Goal: Task Accomplishment & Management: Complete application form

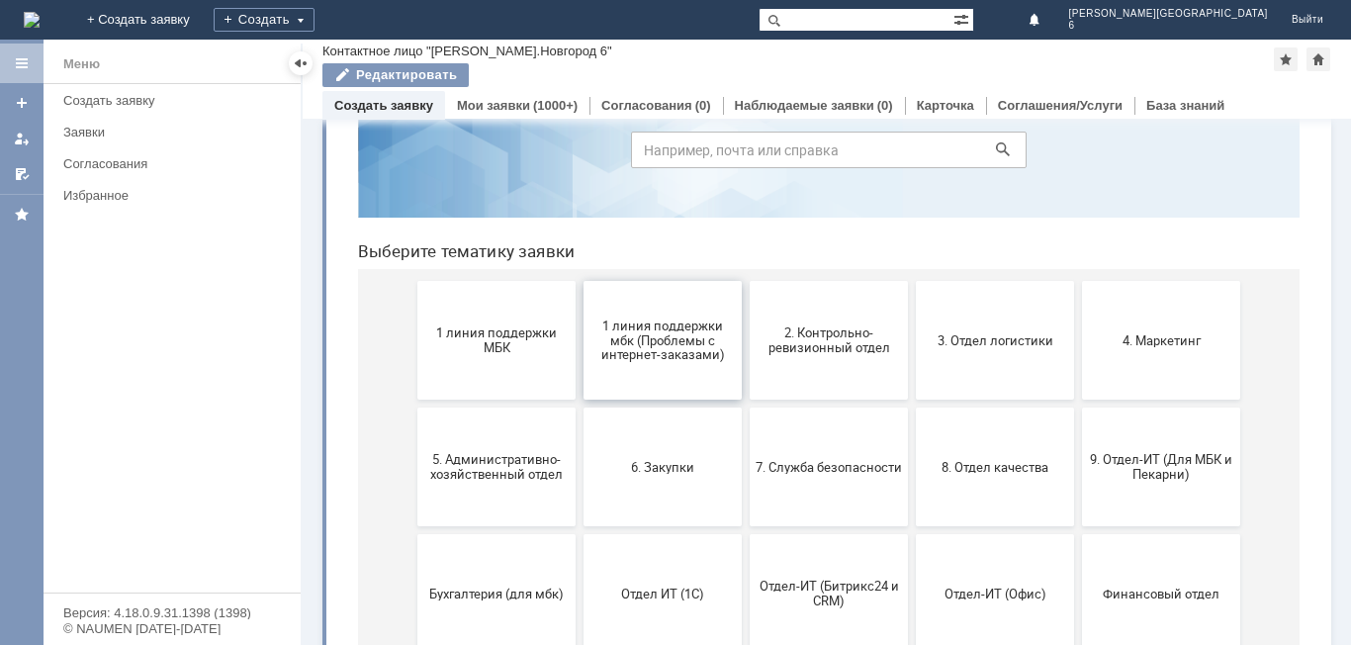
scroll to position [198, 0]
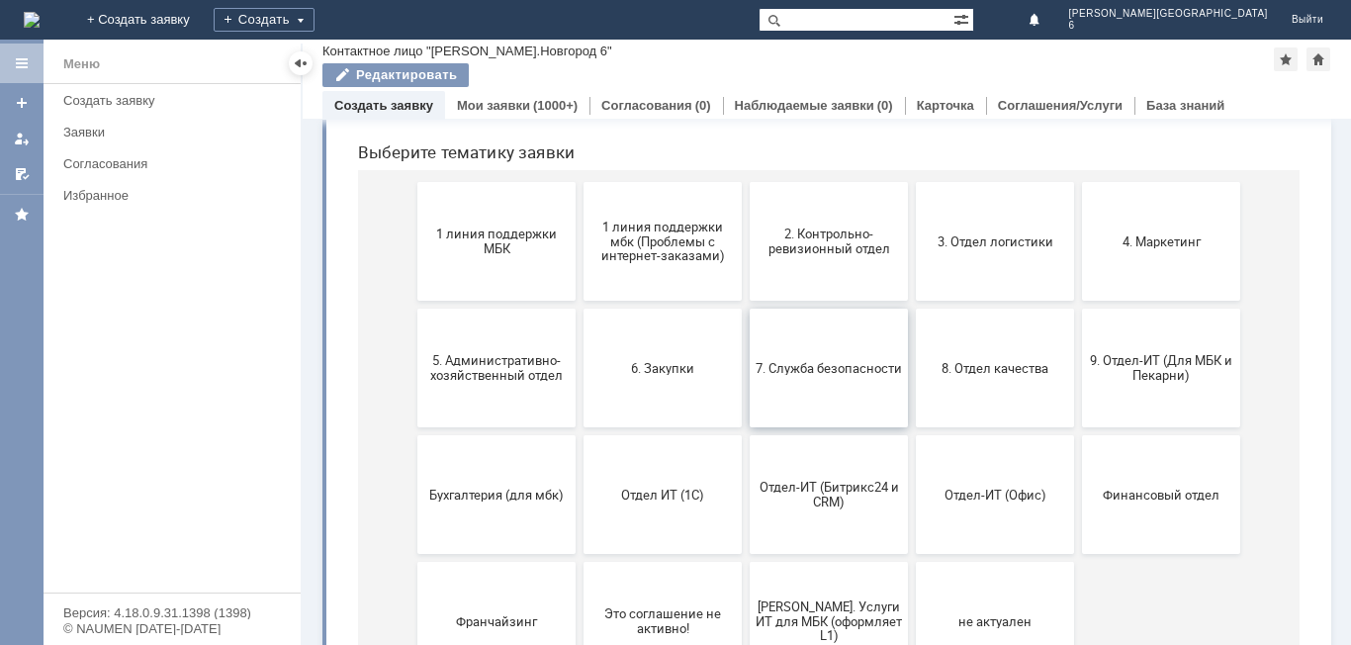
click at [850, 387] on button "7. Служба безопасности" at bounding box center [828, 367] width 158 height 119
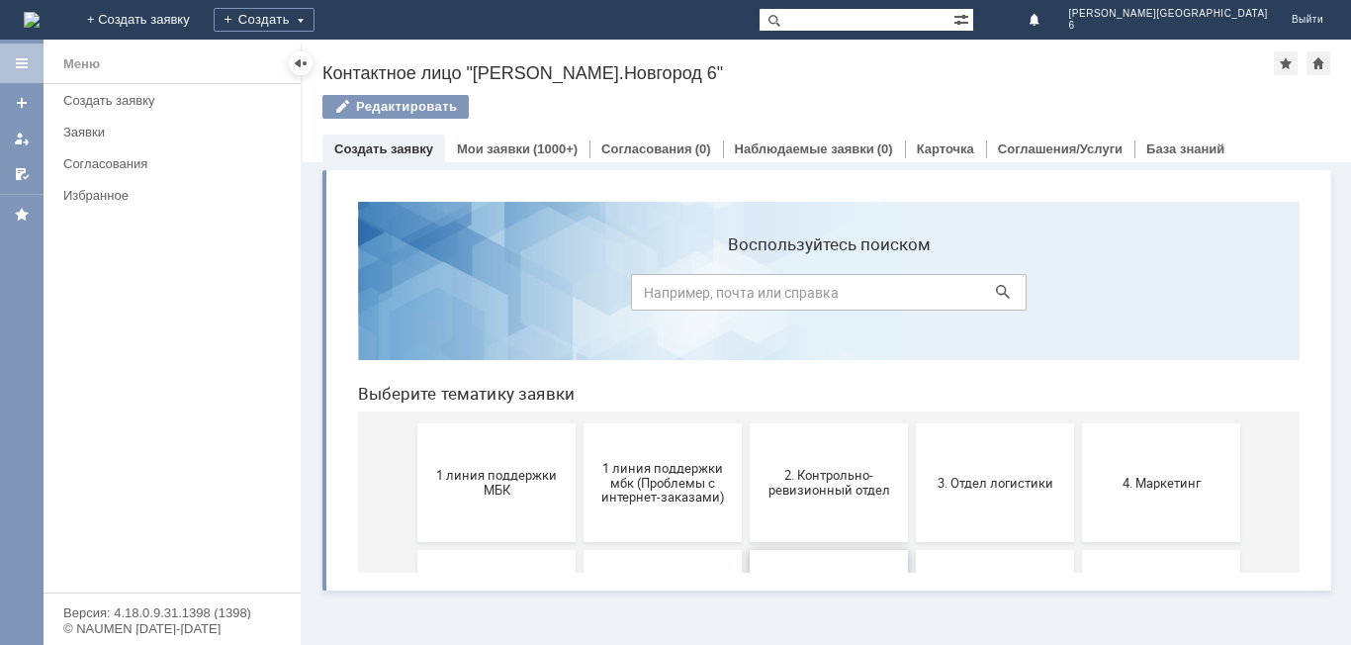
scroll to position [0, 0]
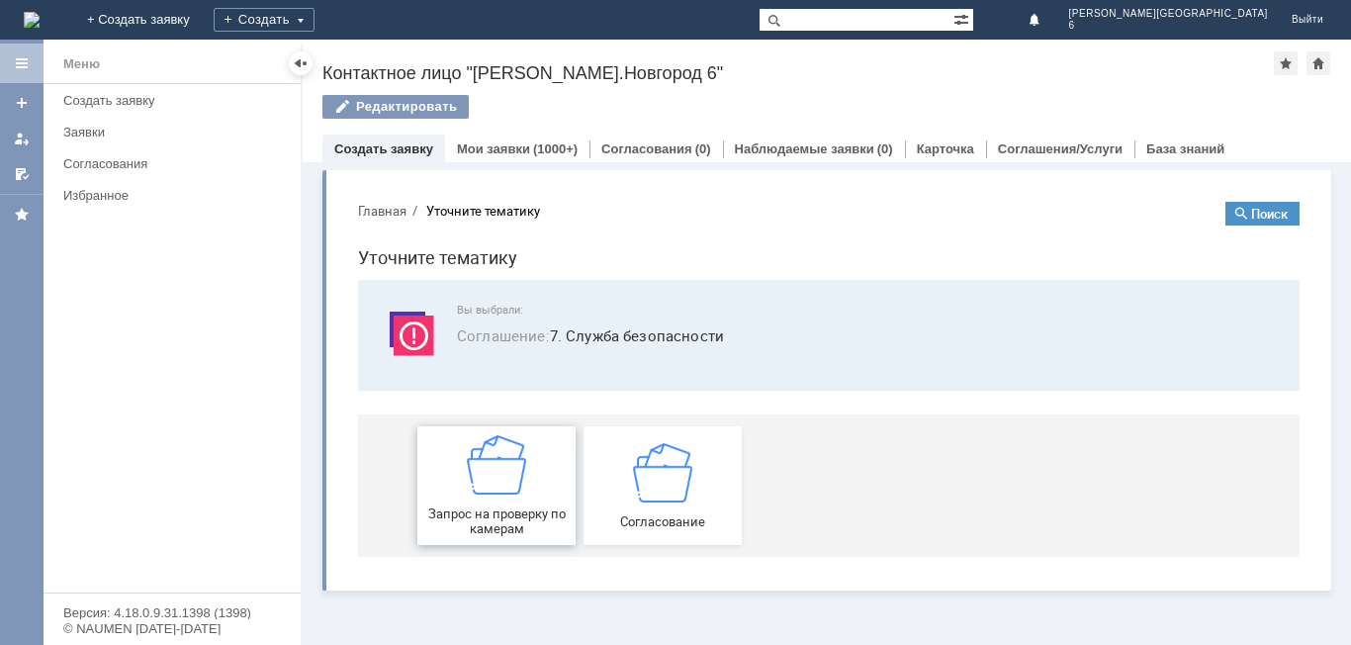
click at [549, 494] on div "Запрос на проверку по камерам" at bounding box center [496, 485] width 146 height 101
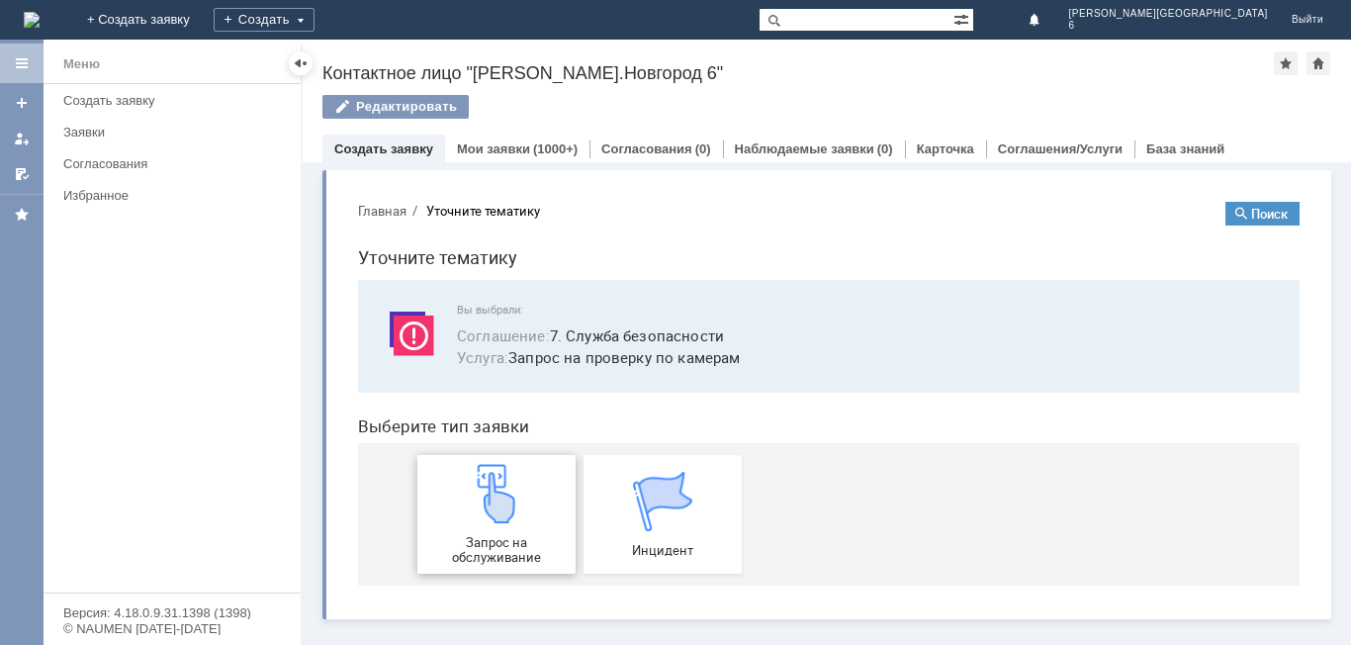
click at [555, 495] on div "Запрос на обслуживание" at bounding box center [496, 514] width 146 height 101
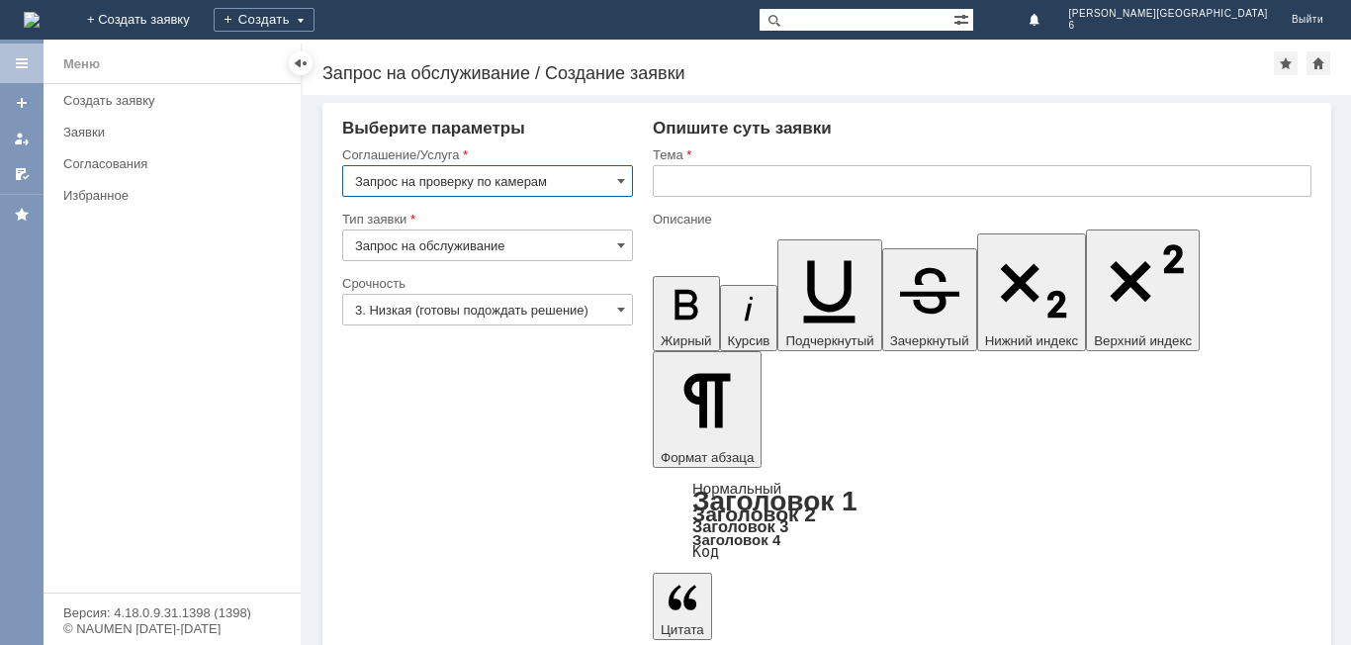
click at [781, 187] on input "text" at bounding box center [982, 181] width 658 height 32
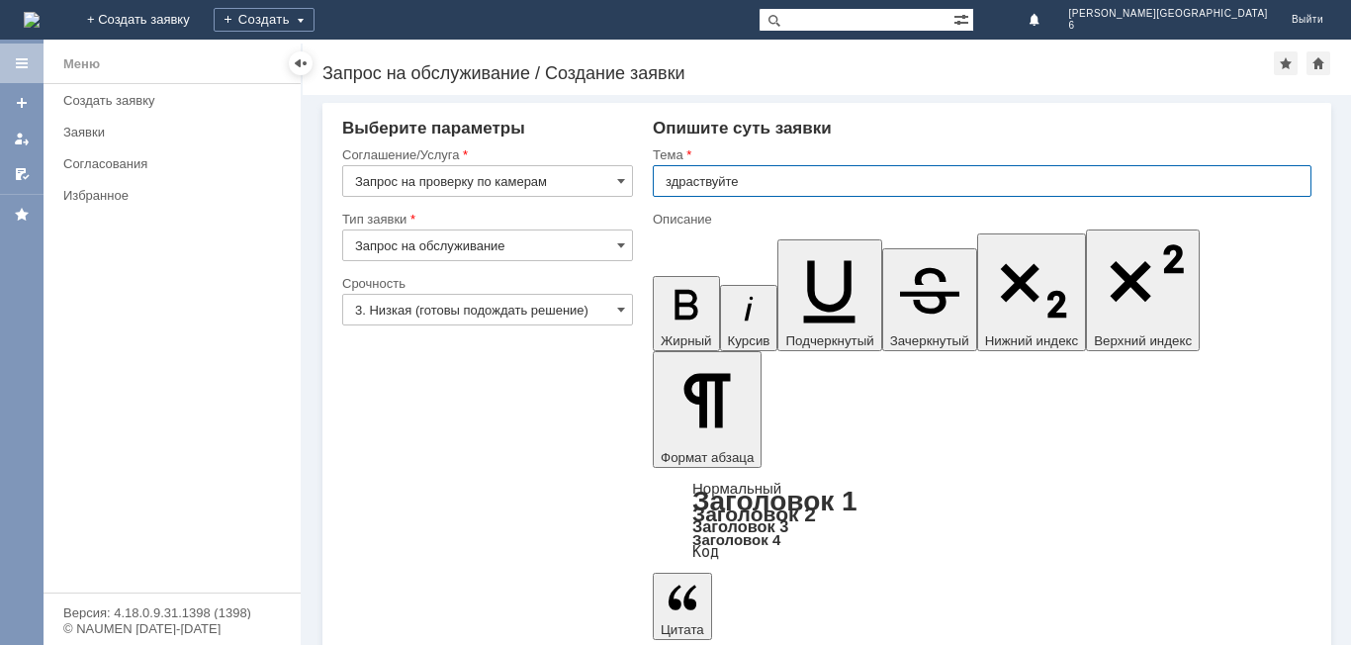
click at [694, 182] on input "здраствуйте" at bounding box center [982, 181] width 658 height 32
click at [770, 189] on input "здравствуйте" at bounding box center [982, 181] width 658 height 32
type input "здравствуйте"
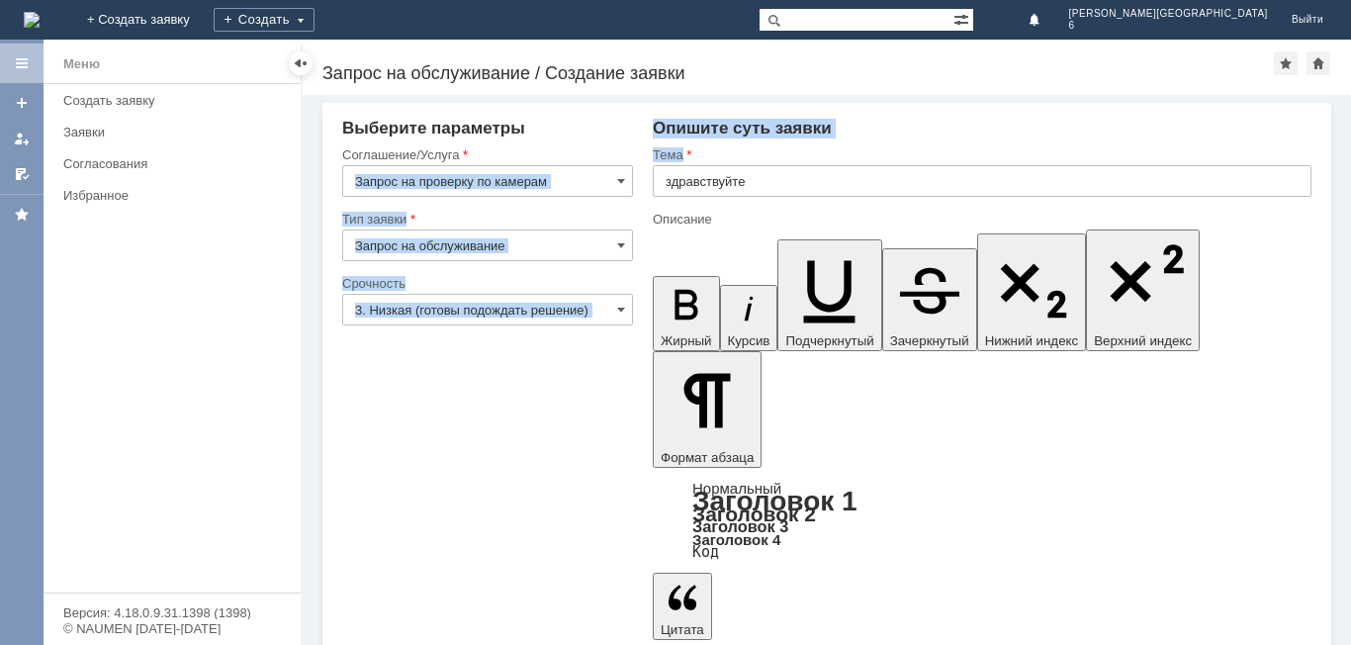
drag, startPoint x: 743, startPoint y: 181, endPoint x: 853, endPoint y: 203, distance: 112.9
click at [664, 195] on div "Тема здравствуйте" at bounding box center [982, 178] width 658 height 64
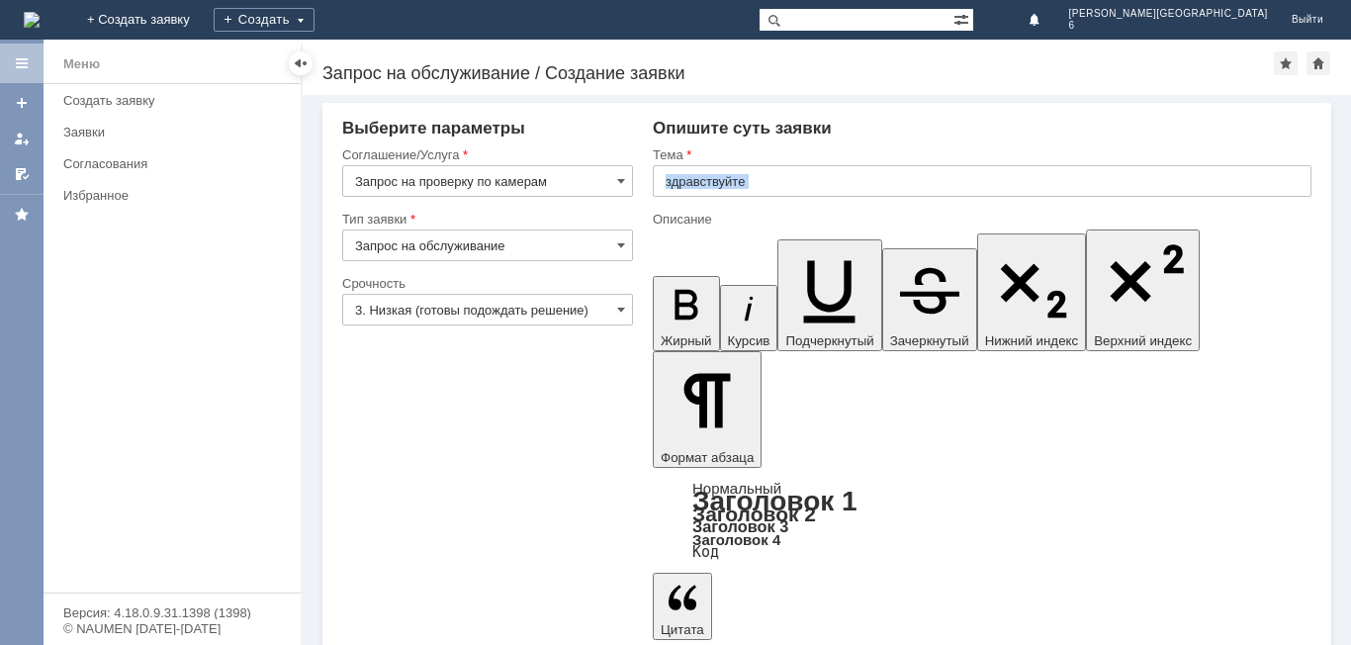
drag, startPoint x: 843, startPoint y: 203, endPoint x: 753, endPoint y: 192, distance: 90.6
click at [747, 192] on div "Тема здравствуйте" at bounding box center [982, 178] width 658 height 64
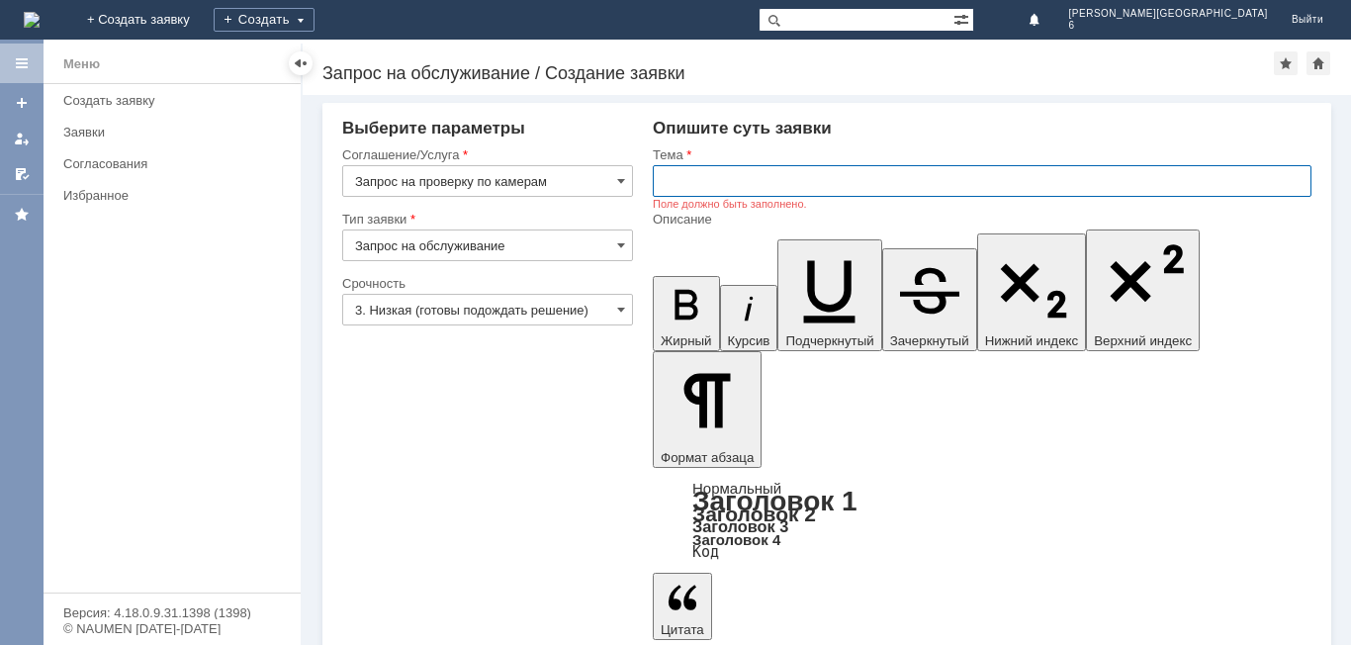
click at [753, 178] on input "text" at bounding box center [982, 181] width 658 height 32
type input "забрали товар после возврата"
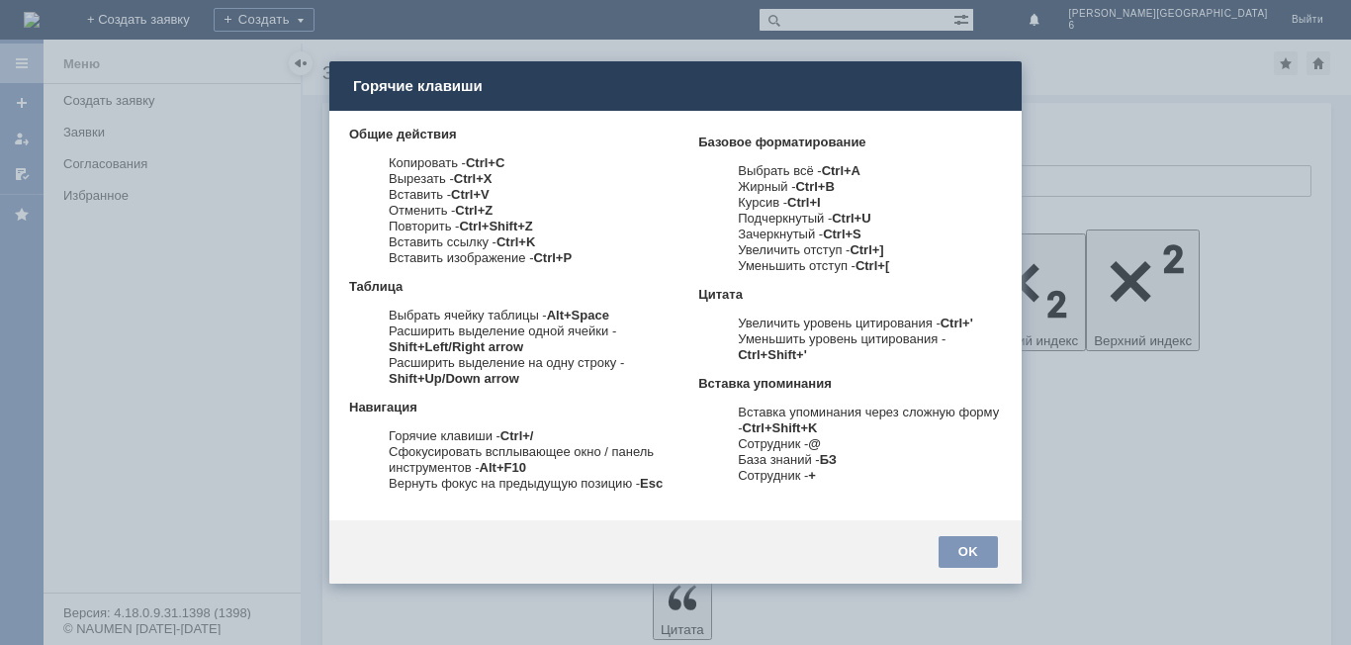
click at [1069, 519] on div at bounding box center [675, 322] width 1351 height 645
click at [977, 539] on div "OK" at bounding box center [967, 552] width 59 height 32
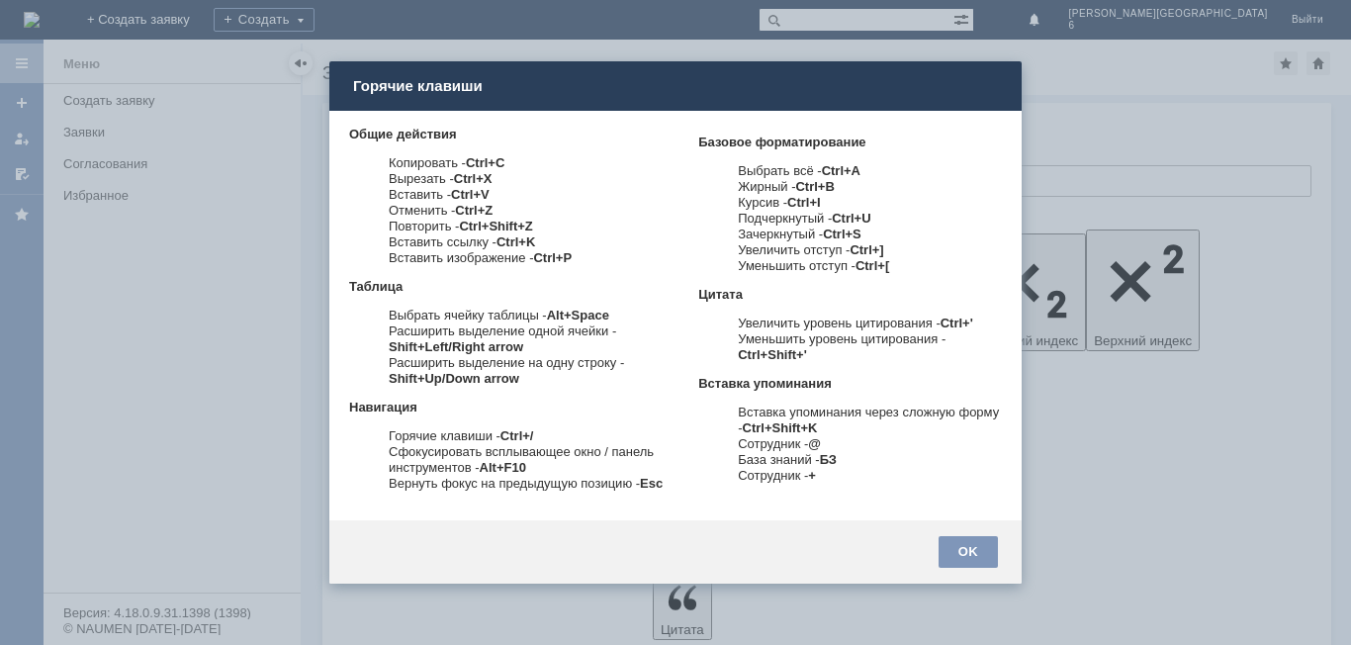
click at [957, 569] on div "OK" at bounding box center [675, 551] width 692 height 63
click at [961, 557] on div "OK" at bounding box center [967, 552] width 59 height 32
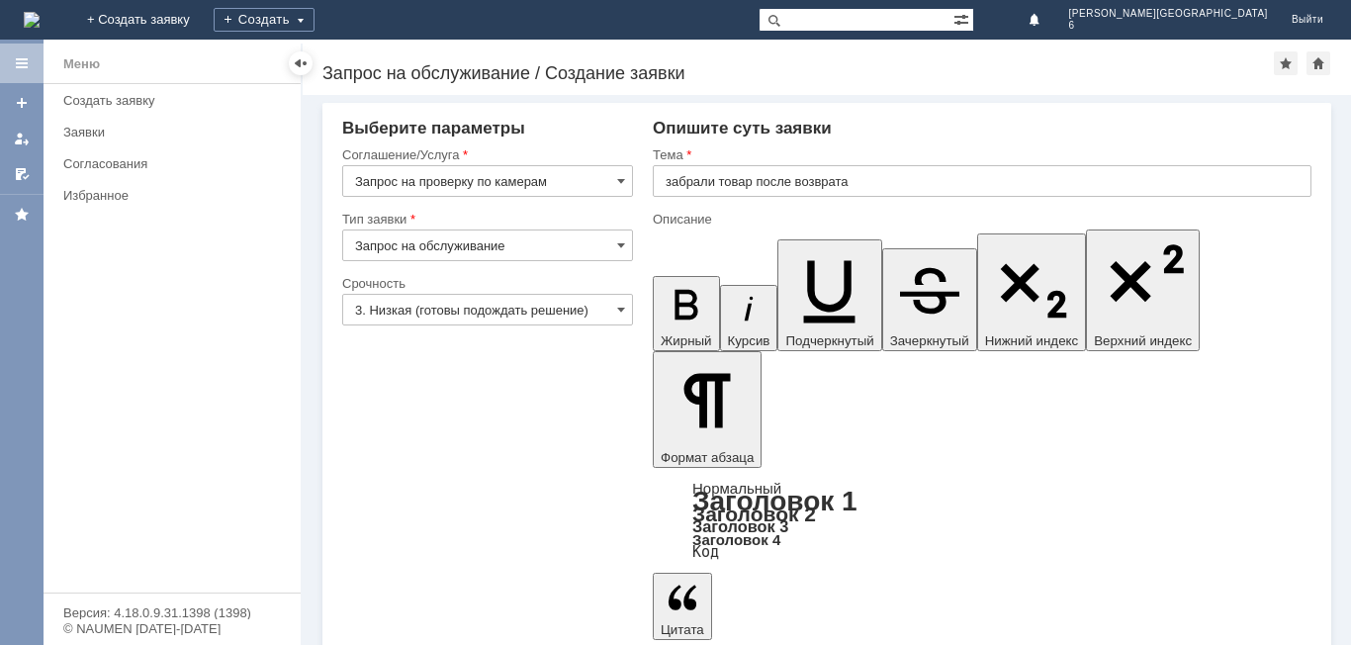
click at [873, 186] on input "забрали товар после возврата" at bounding box center [982, 181] width 658 height 32
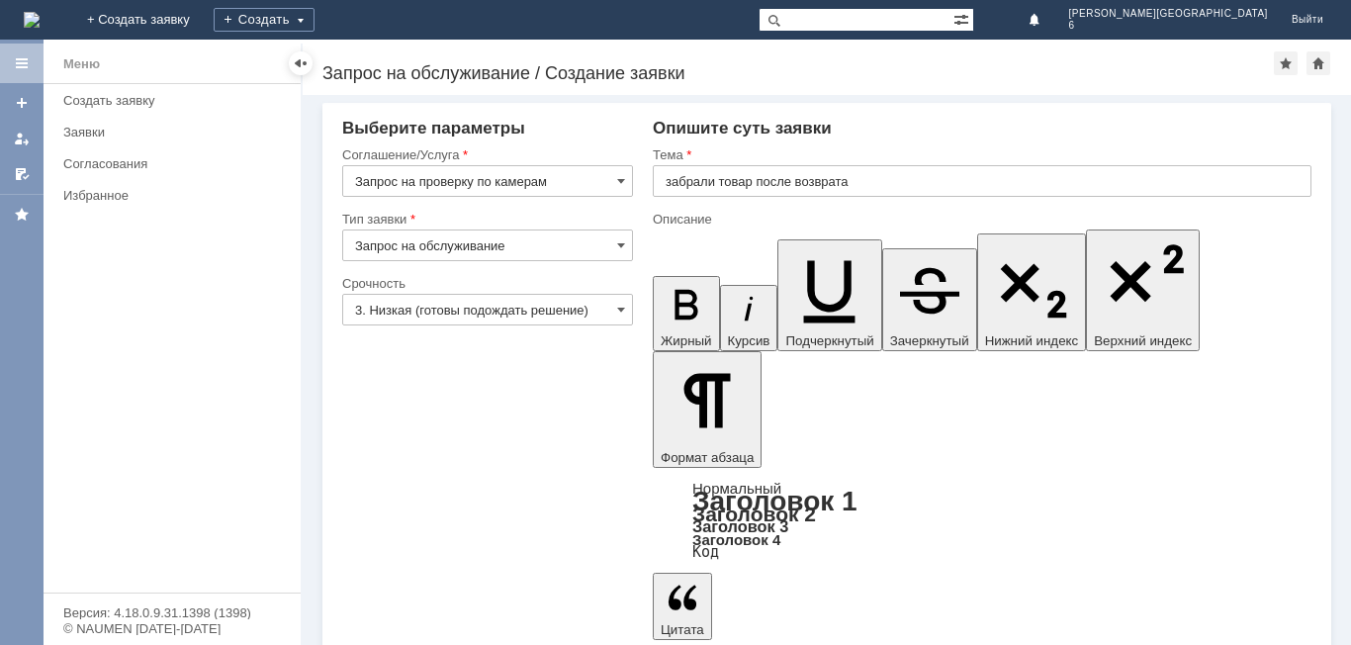
drag, startPoint x: 919, startPoint y: 4844, endPoint x: 913, endPoint y: 4891, distance: 47.8
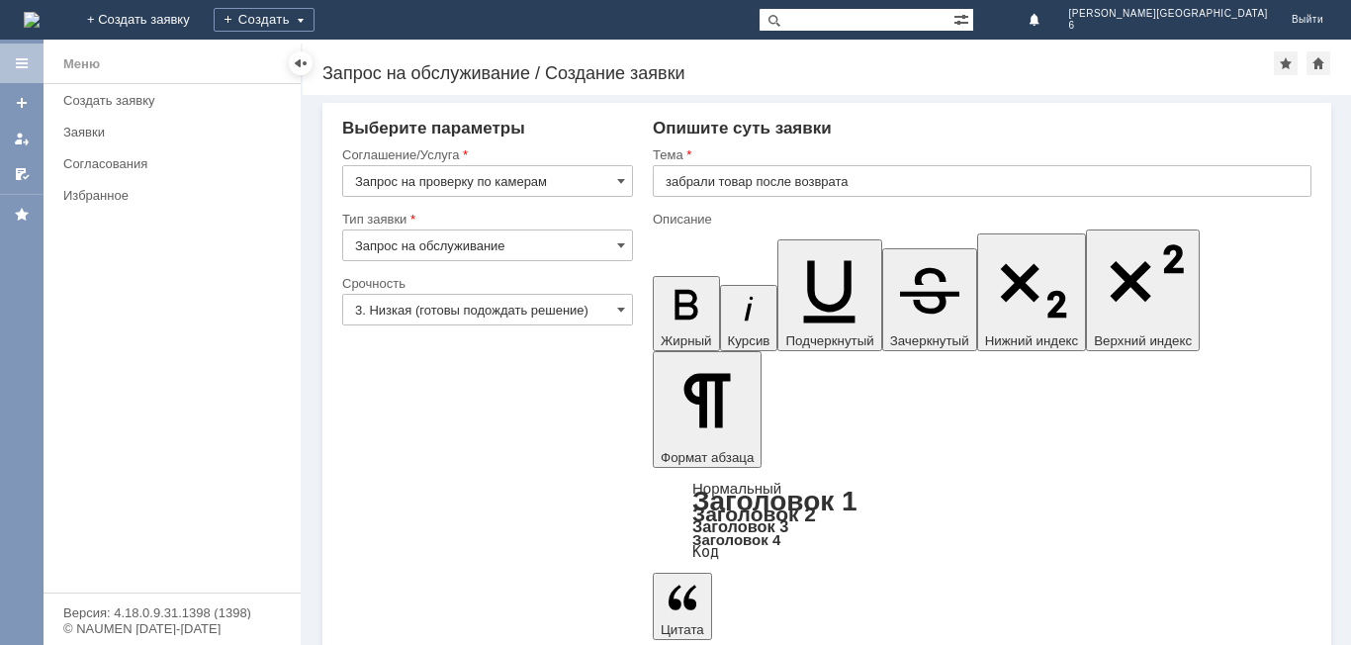
drag, startPoint x: 946, startPoint y: 4891, endPoint x: 884, endPoint y: 4892, distance: 62.3
drag, startPoint x: 671, startPoint y: 4845, endPoint x: 791, endPoint y: 4914, distance: 138.2
